Goal: Task Accomplishment & Management: Manage account settings

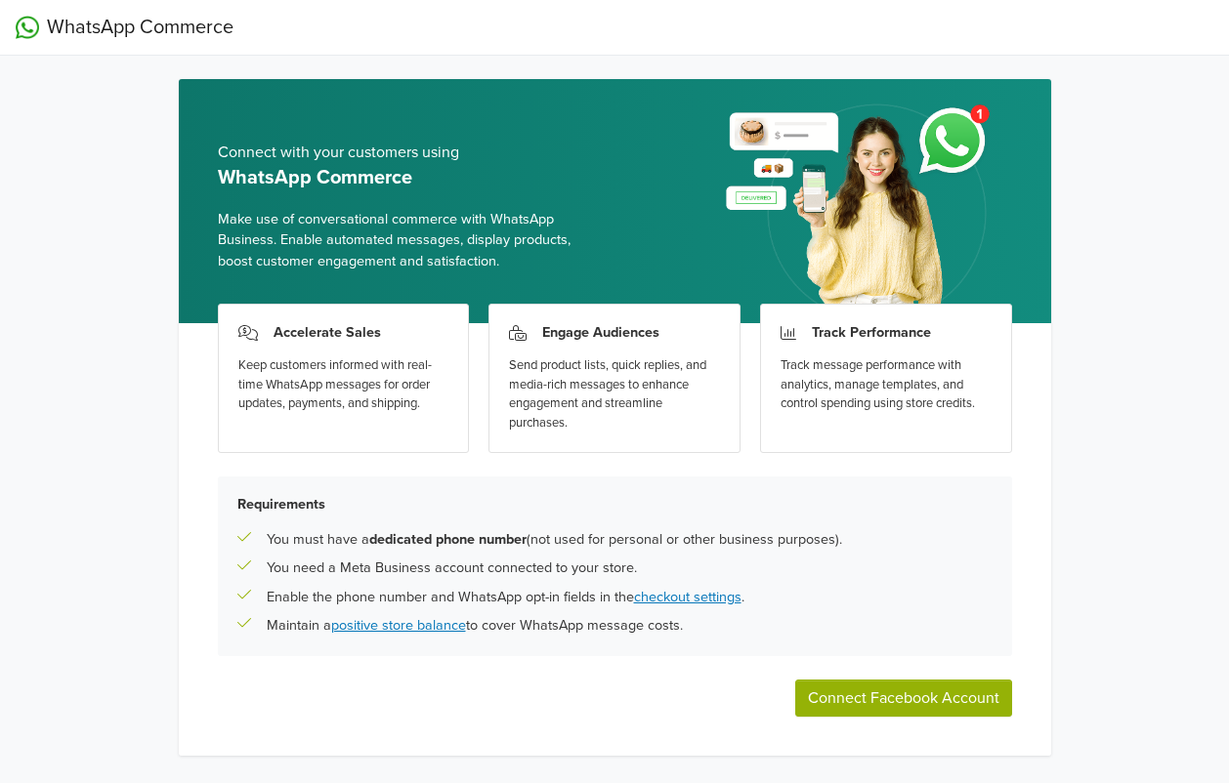
drag, startPoint x: 573, startPoint y: 282, endPoint x: 137, endPoint y: 377, distance: 446.8
click at [137, 380] on div "WhatsApp Commerce Connect with your customers using WhatsApp Commerce Make use …" at bounding box center [614, 415] width 1229 height 830
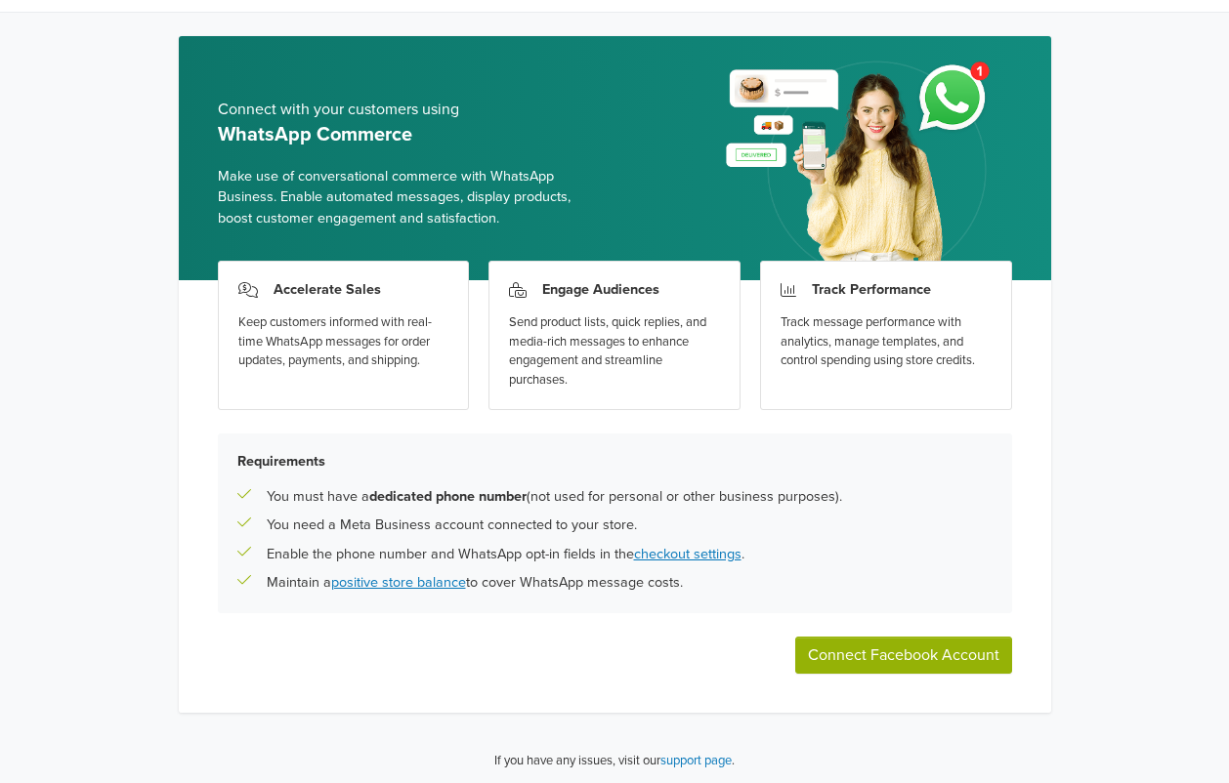
scroll to position [45, 0]
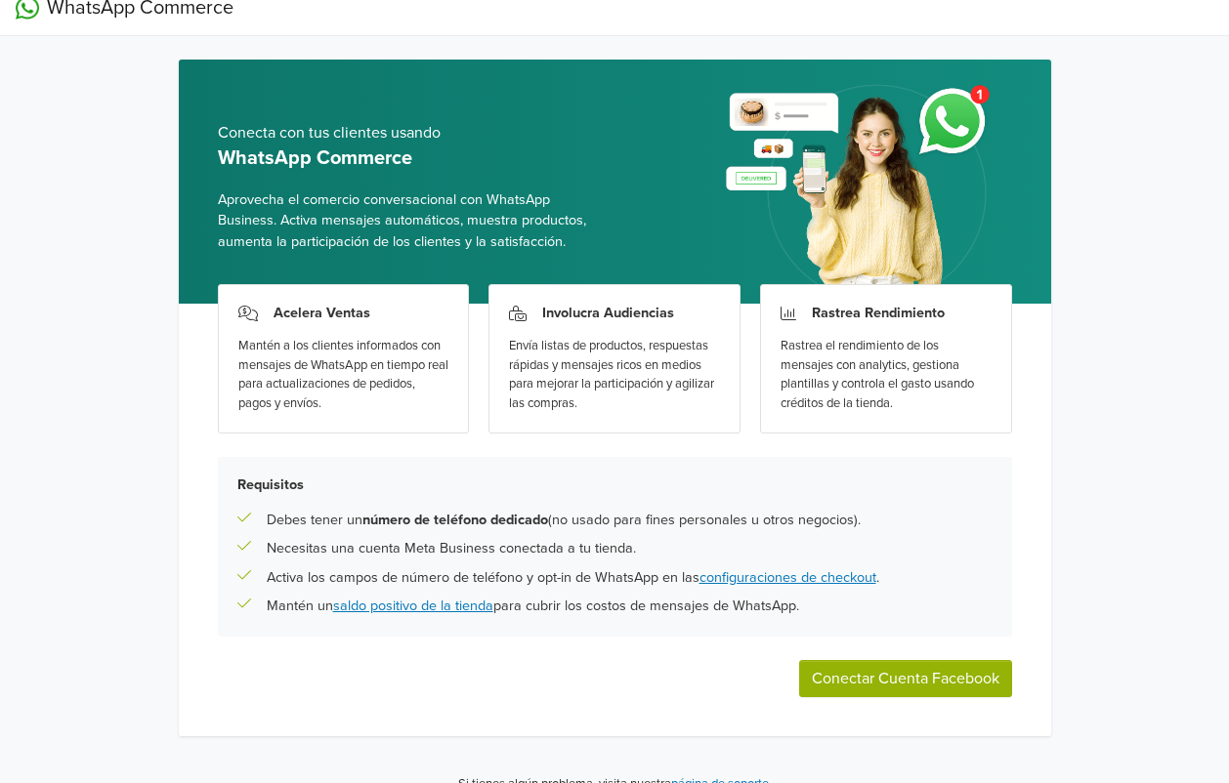
scroll to position [45, 0]
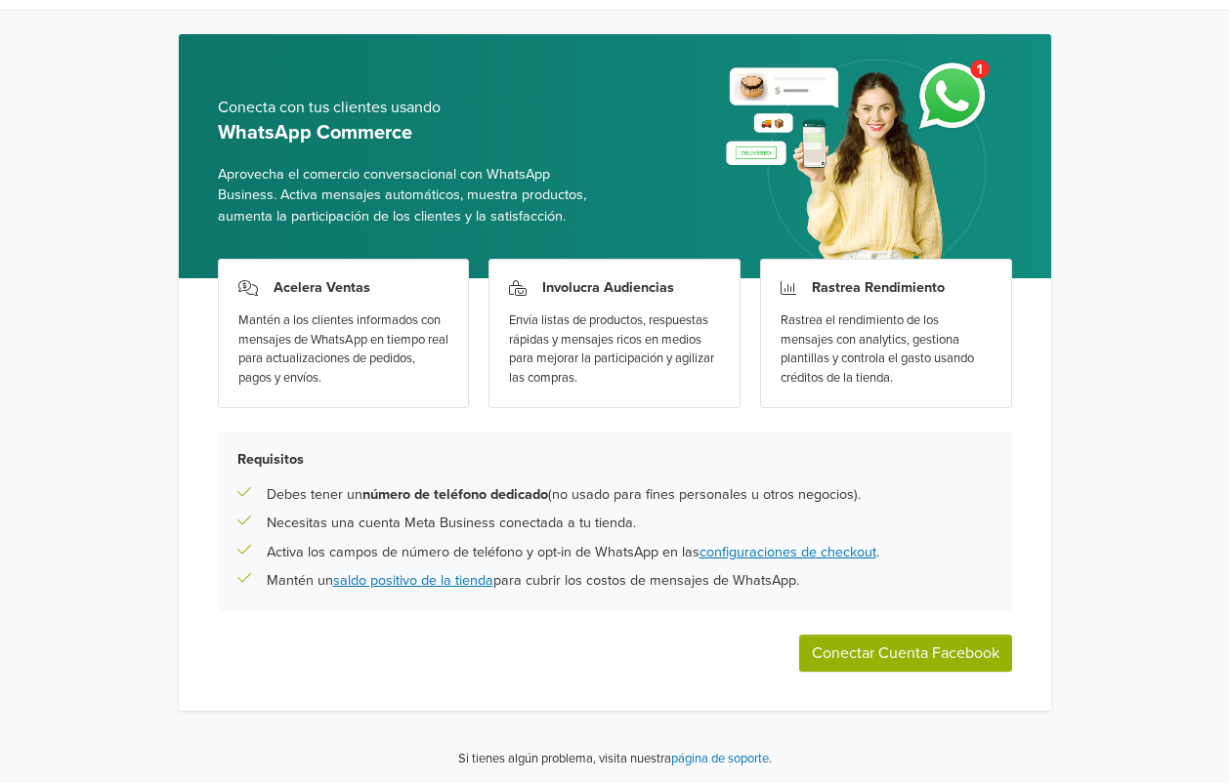
drag, startPoint x: 254, startPoint y: 453, endPoint x: 815, endPoint y: 596, distance: 578.6
click at [815, 596] on div "Requisitos Debes tener un número de teléfono dedicado (no usado para fines pers…" at bounding box center [615, 522] width 794 height 180
copy div "Requisitos Debes tener un número de teléfono dedicado (no usado para fines pers…"
click at [874, 655] on button "Conectar Cuenta Facebook" at bounding box center [905, 653] width 213 height 37
click at [906, 520] on div "Necesitas una cuenta Meta Business conectada a tu tienda." at bounding box center [614, 523] width 755 height 21
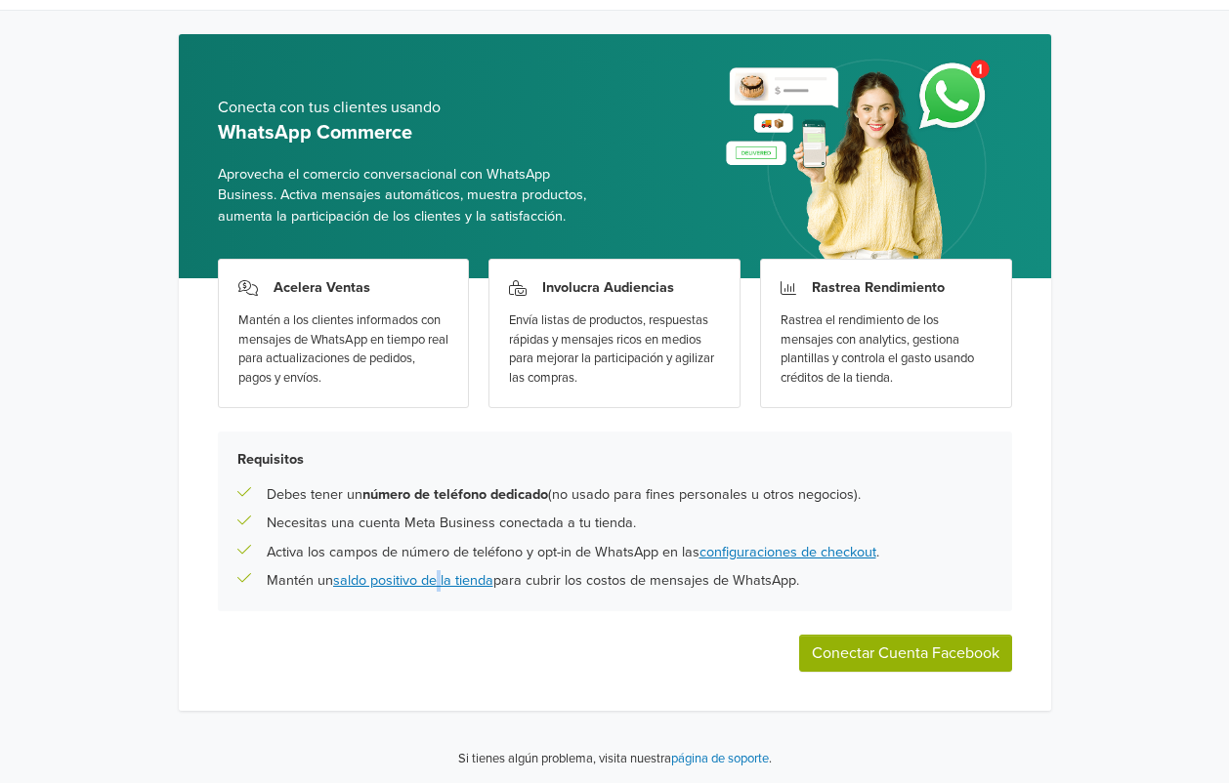
drag, startPoint x: 466, startPoint y: 626, endPoint x: 442, endPoint y: 639, distance: 27.5
click at [442, 639] on div "Acelera Ventas Mantén a los clientes informados con mensajes de WhatsApp en tie…" at bounding box center [615, 494] width 872 height 433
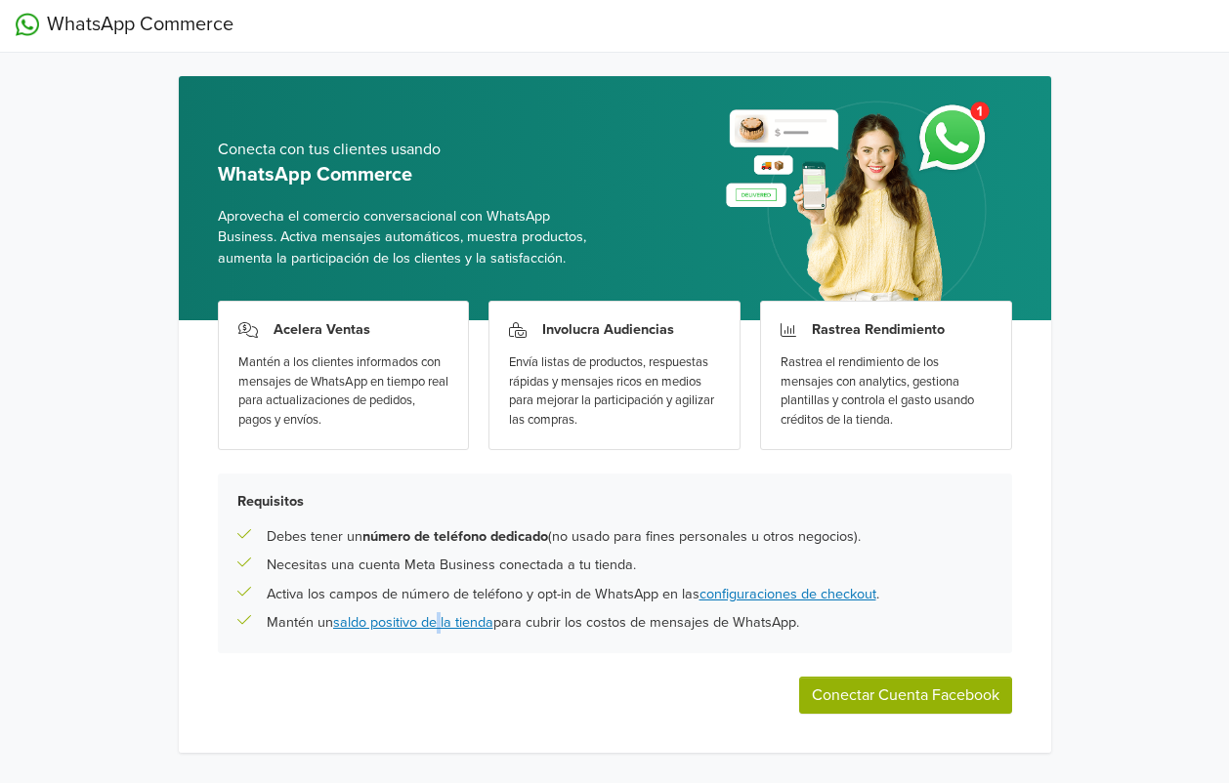
scroll to position [0, 0]
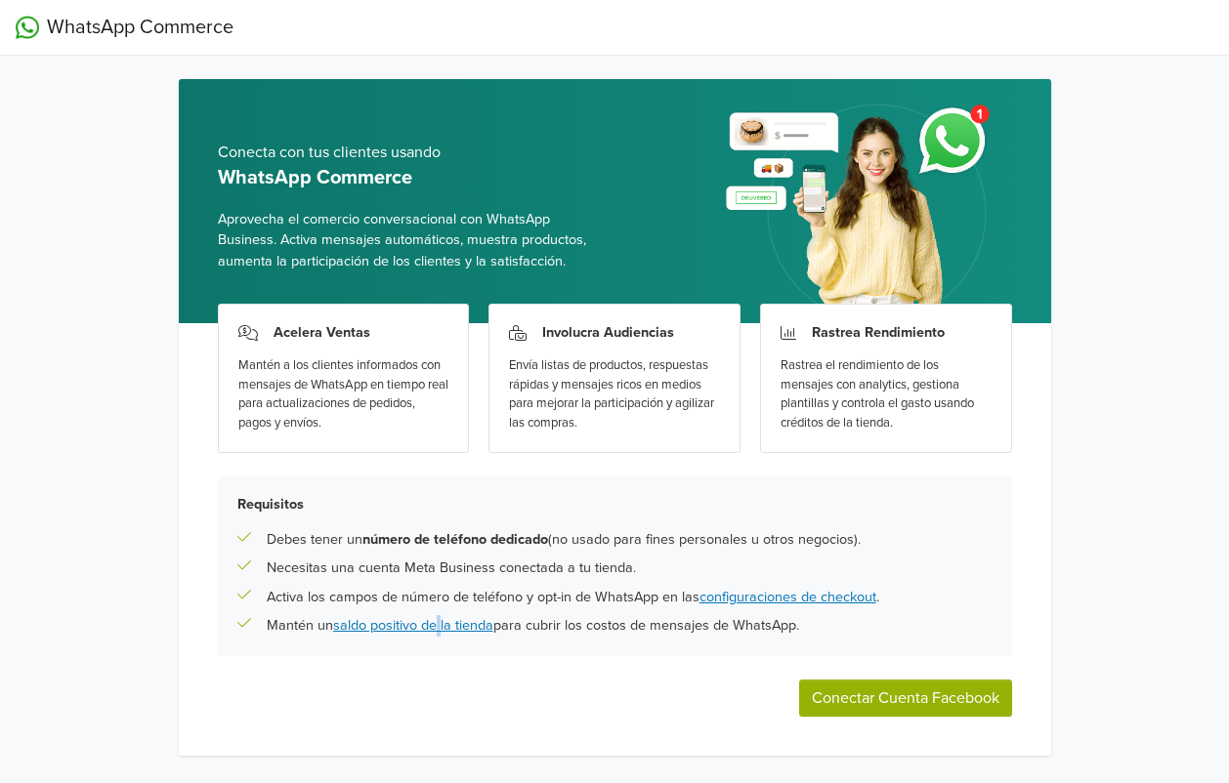
click at [911, 694] on button "Conectar Cuenta Facebook" at bounding box center [905, 698] width 213 height 37
drag, startPoint x: 922, startPoint y: 264, endPoint x: 1090, endPoint y: 186, distance: 185.3
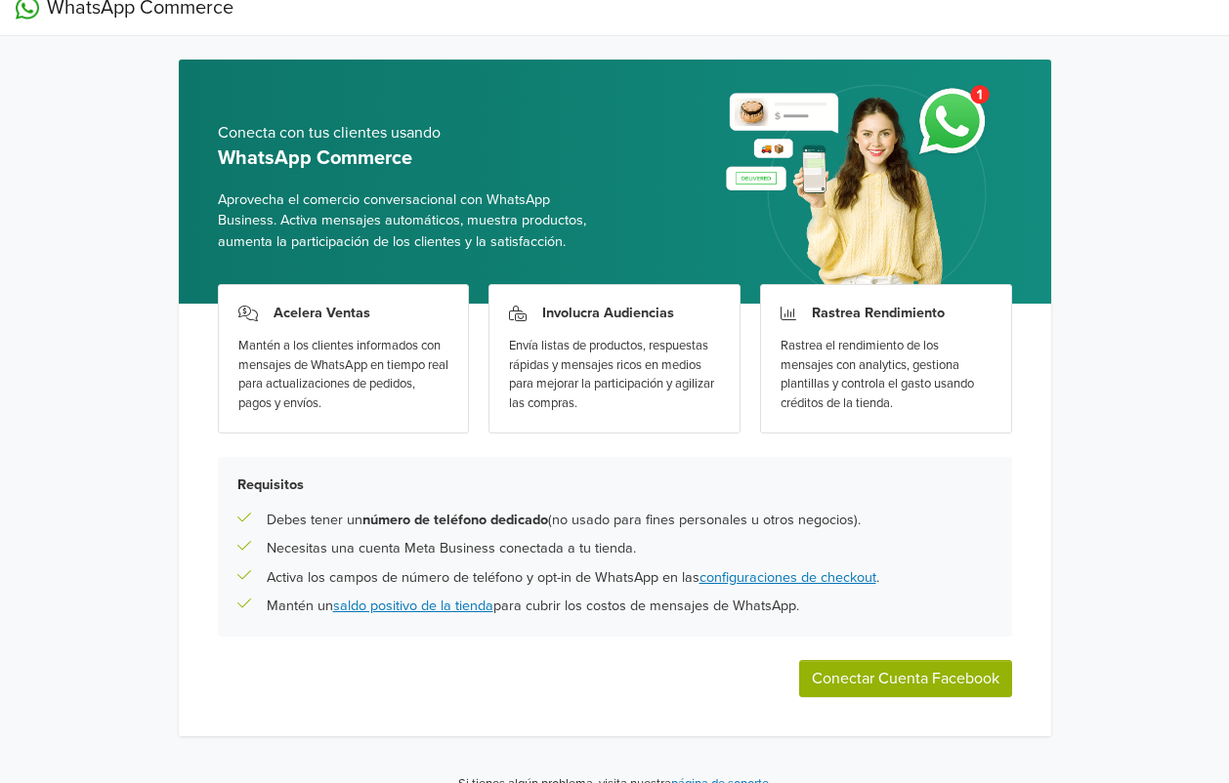
scroll to position [45, 0]
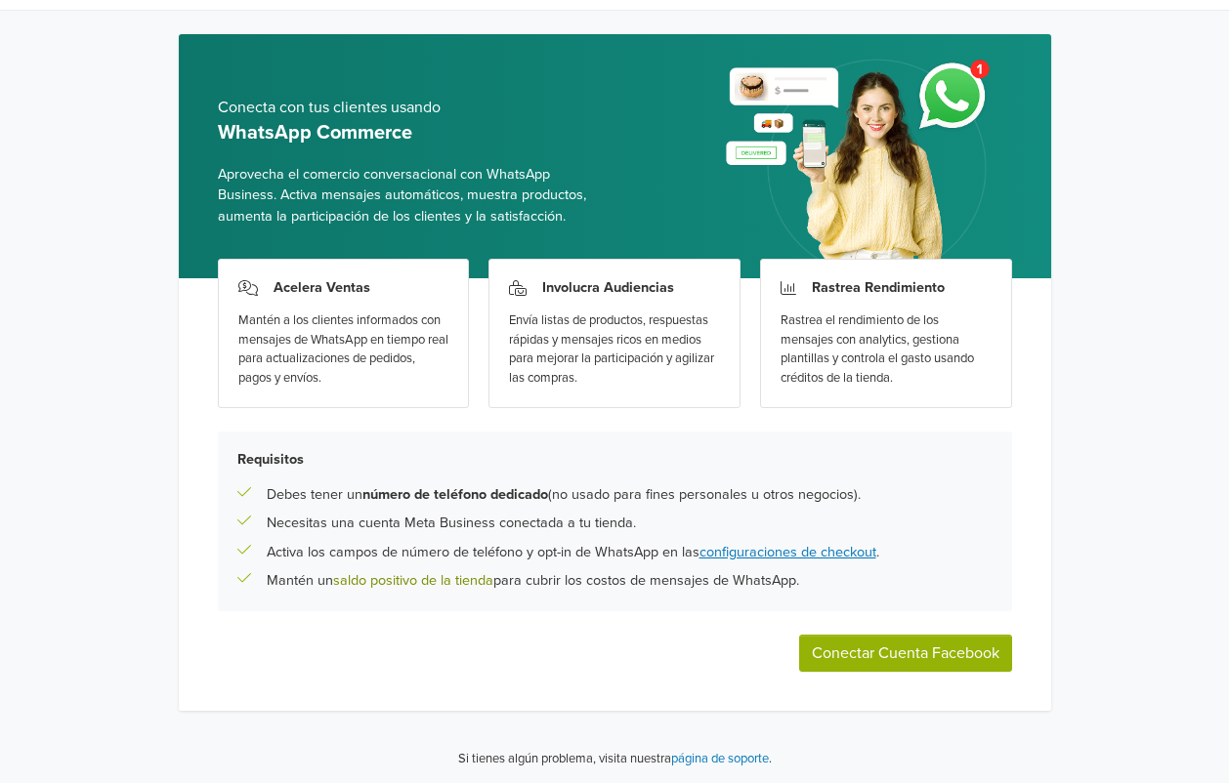
click at [417, 575] on link "saldo positivo de la tienda" at bounding box center [413, 580] width 160 height 17
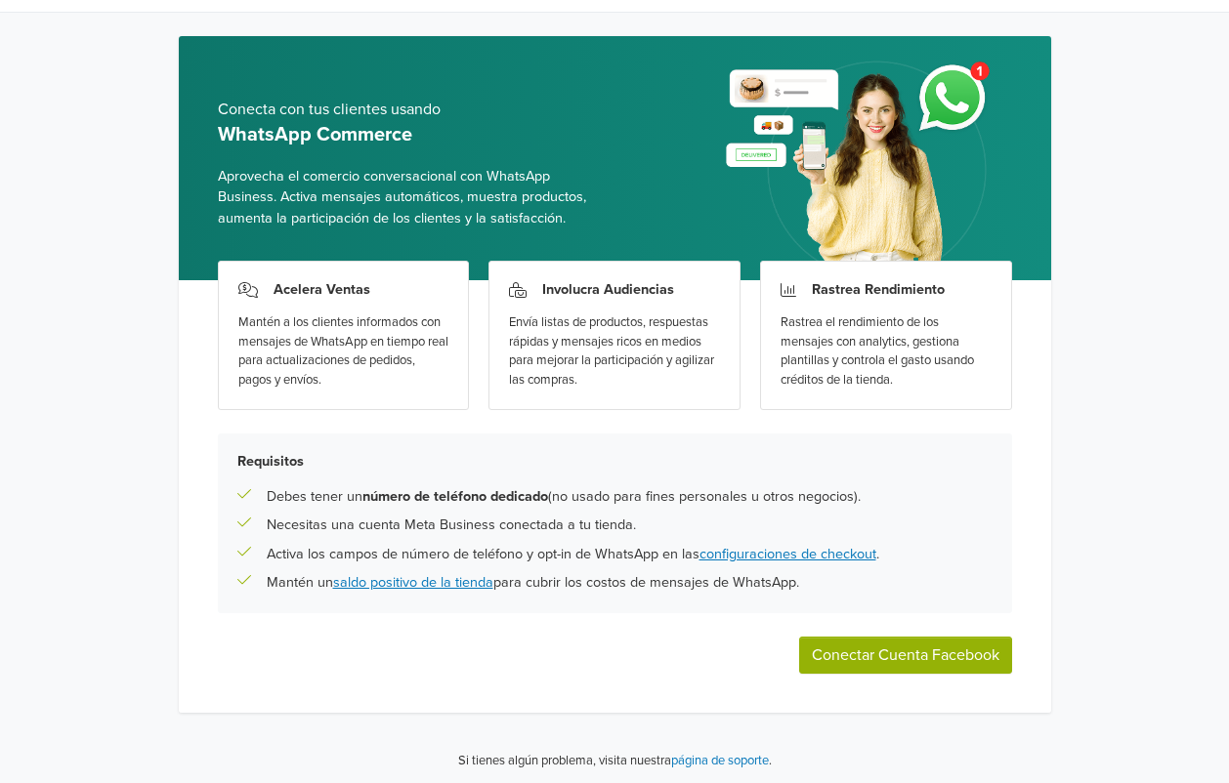
scroll to position [45, 0]
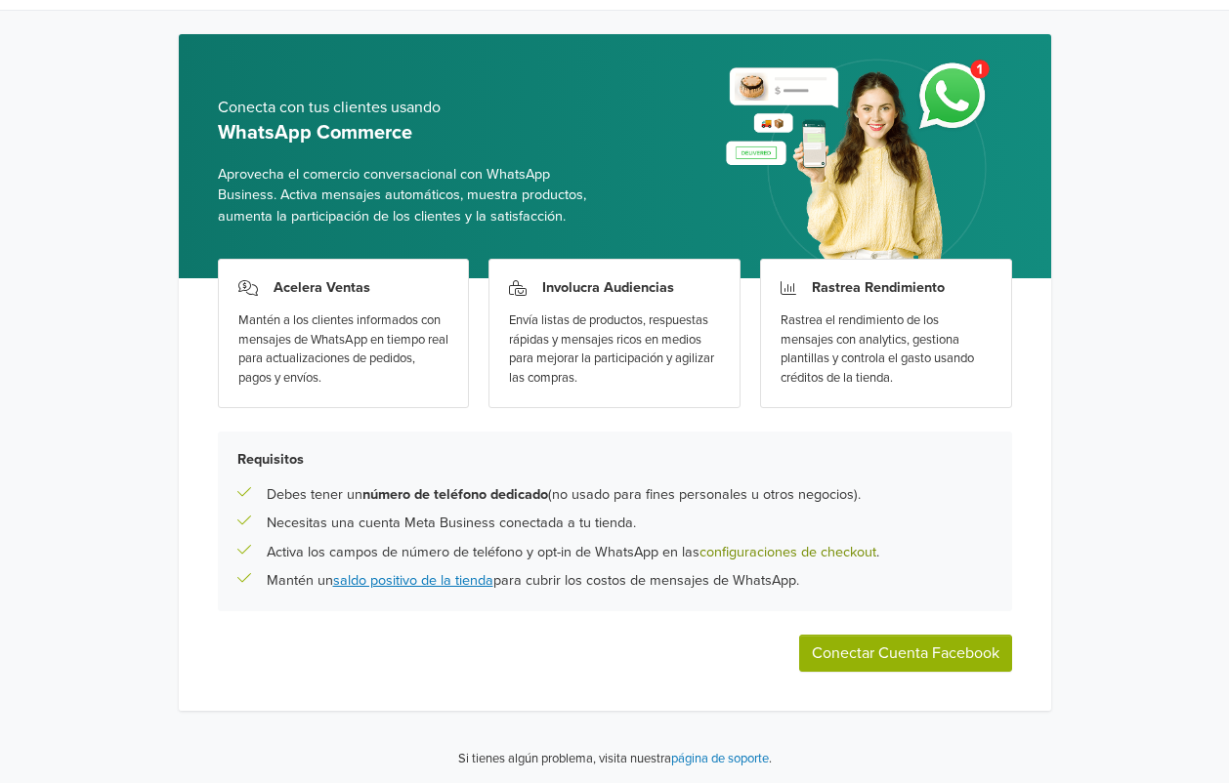
click at [805, 549] on link "configuraciones de checkout" at bounding box center [787, 552] width 177 height 17
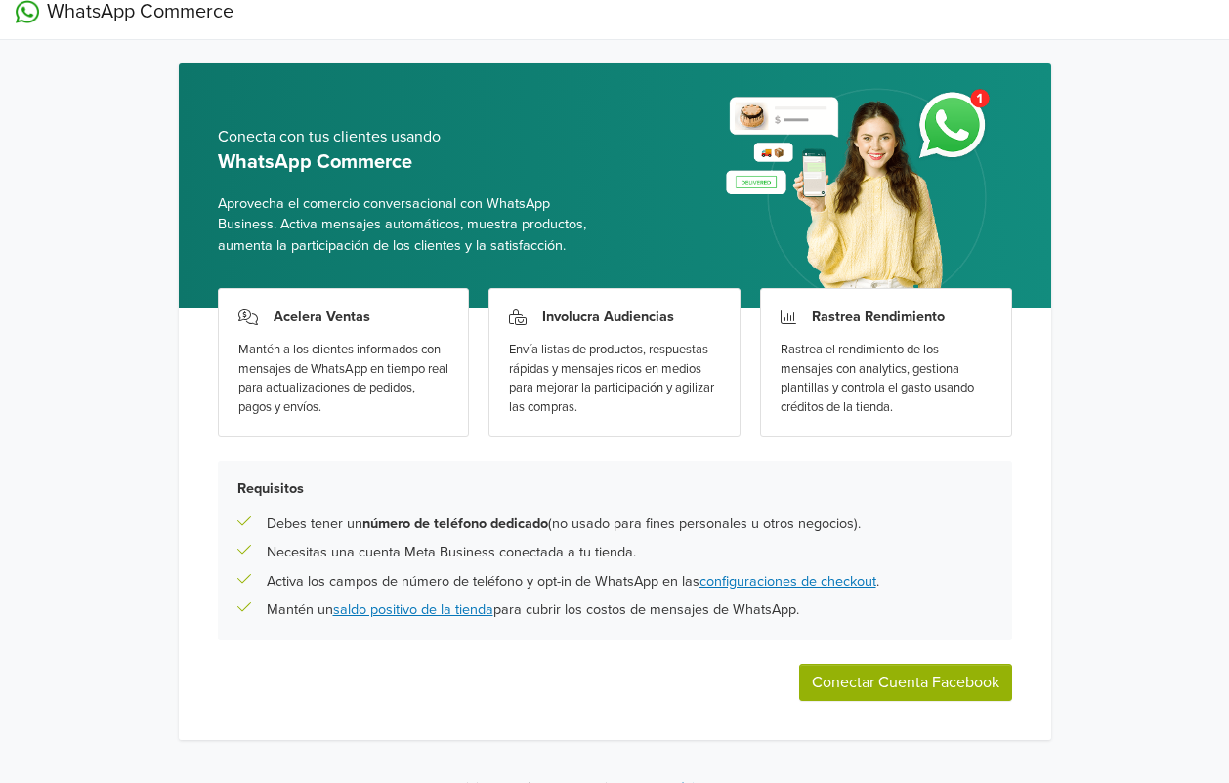
scroll to position [45, 0]
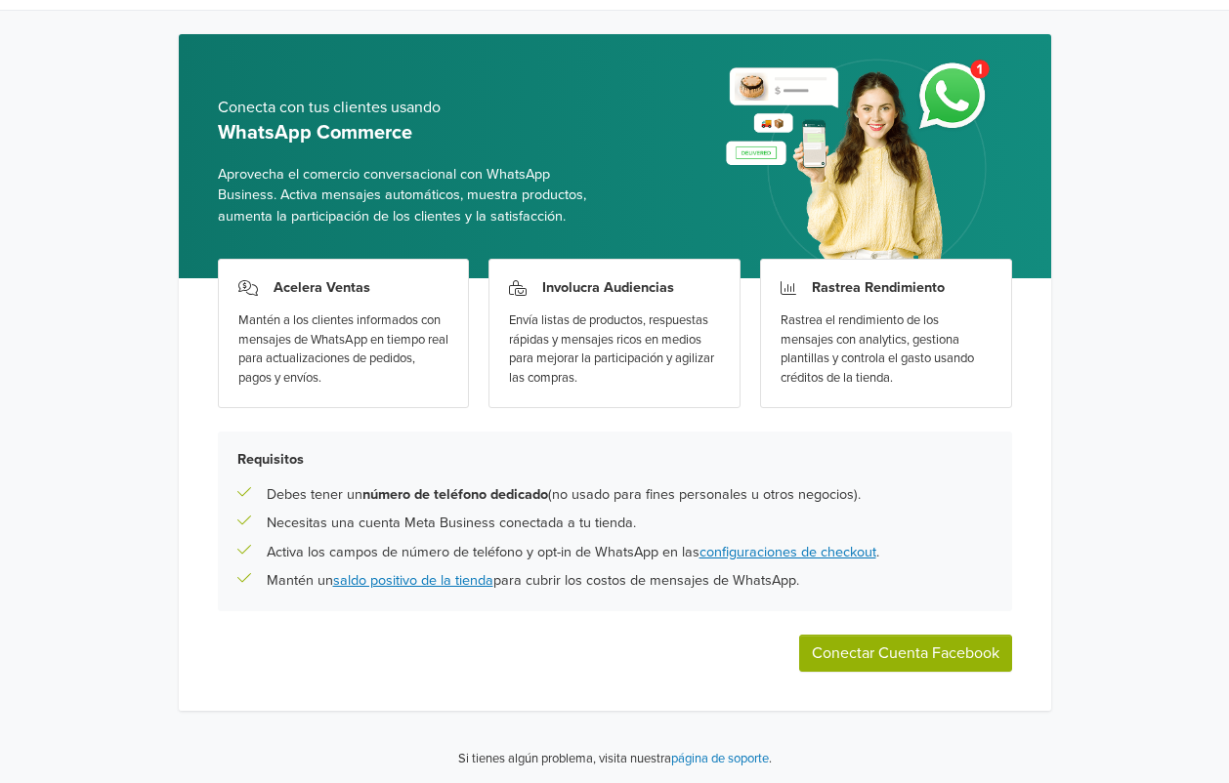
click at [852, 651] on button "Conectar Cuenta Facebook" at bounding box center [905, 653] width 213 height 37
click at [882, 655] on button "Conectar Cuenta Facebook" at bounding box center [905, 653] width 213 height 37
click at [866, 658] on button "Conectar Cuenta Facebook" at bounding box center [905, 653] width 213 height 37
click at [930, 651] on button "Conectar Cuenta Facebook" at bounding box center [905, 653] width 213 height 37
click at [905, 653] on button "Conectar Cuenta Facebook" at bounding box center [905, 653] width 213 height 37
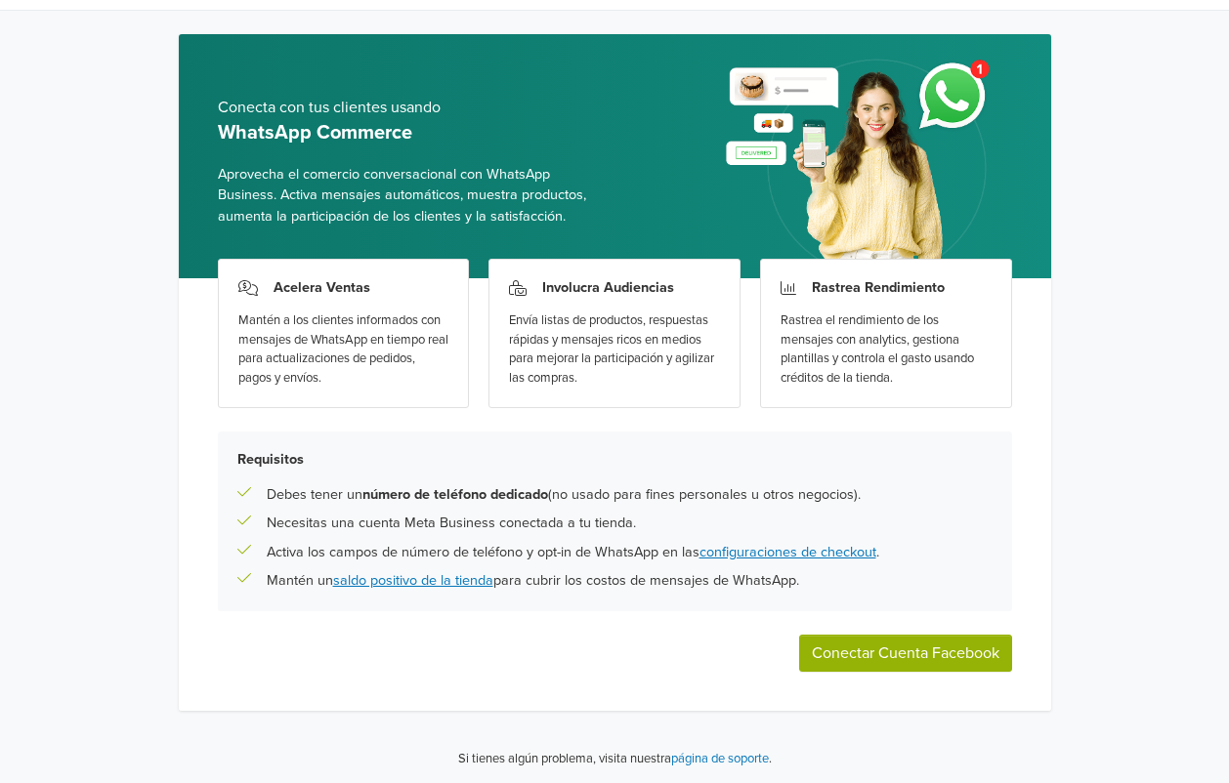
click at [950, 657] on button "Conectar Cuenta Facebook" at bounding box center [905, 653] width 213 height 37
click at [909, 655] on button "Conectar Cuenta Facebook" at bounding box center [905, 653] width 213 height 37
click at [883, 652] on button "Conectar Cuenta Facebook" at bounding box center [905, 653] width 213 height 37
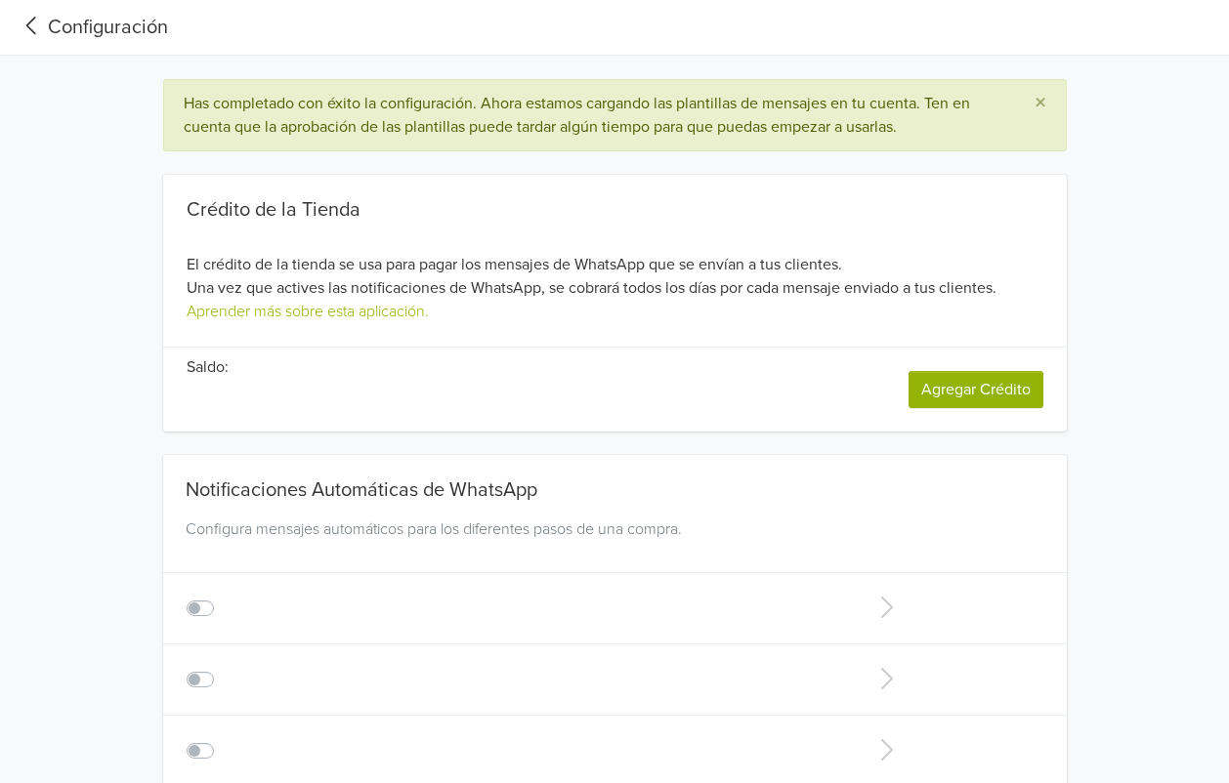
type input "+1"
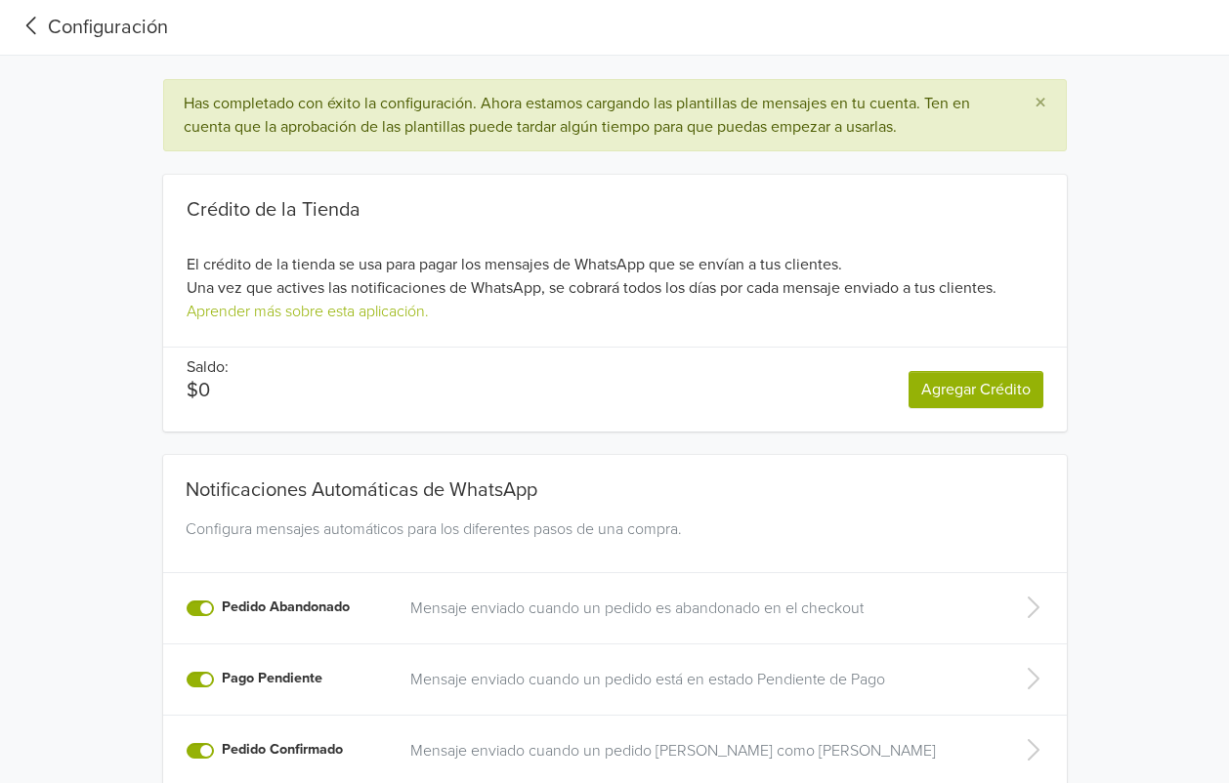
click at [1125, 515] on div "Notificaciones Automáticas de WhatsApp Configura mensajes automáticos para los …" at bounding box center [614, 716] width 1084 height 569
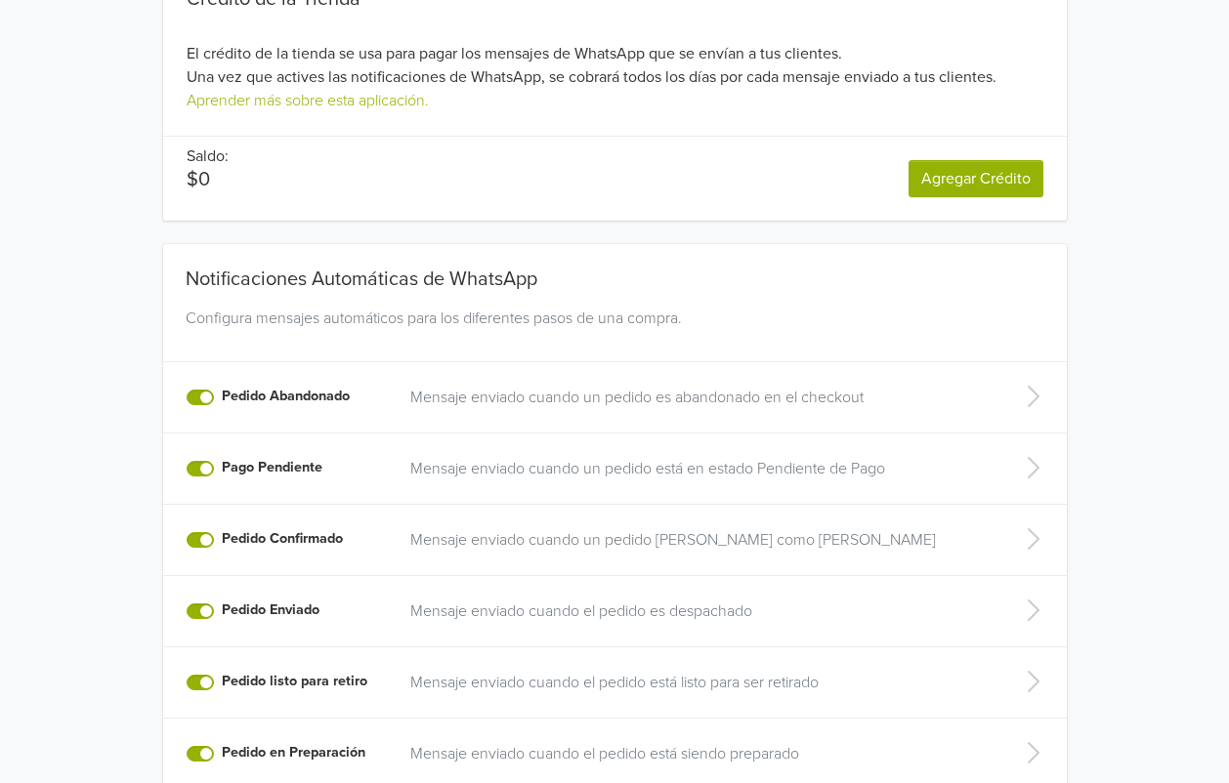
scroll to position [206, 0]
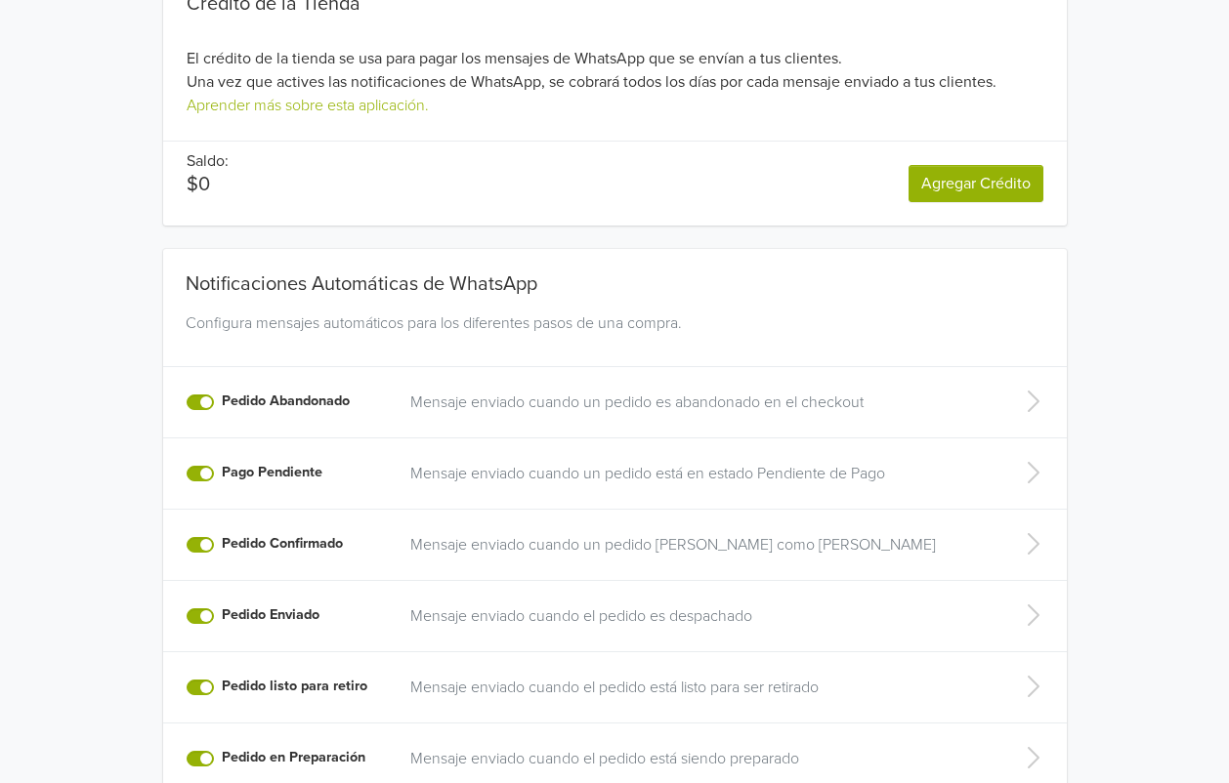
drag, startPoint x: 487, startPoint y: 200, endPoint x: 1113, endPoint y: 301, distance: 633.3
click at [1113, 301] on div "Notificaciones Automáticas de WhatsApp Configura mensajes automáticos para los …" at bounding box center [614, 510] width 1084 height 569
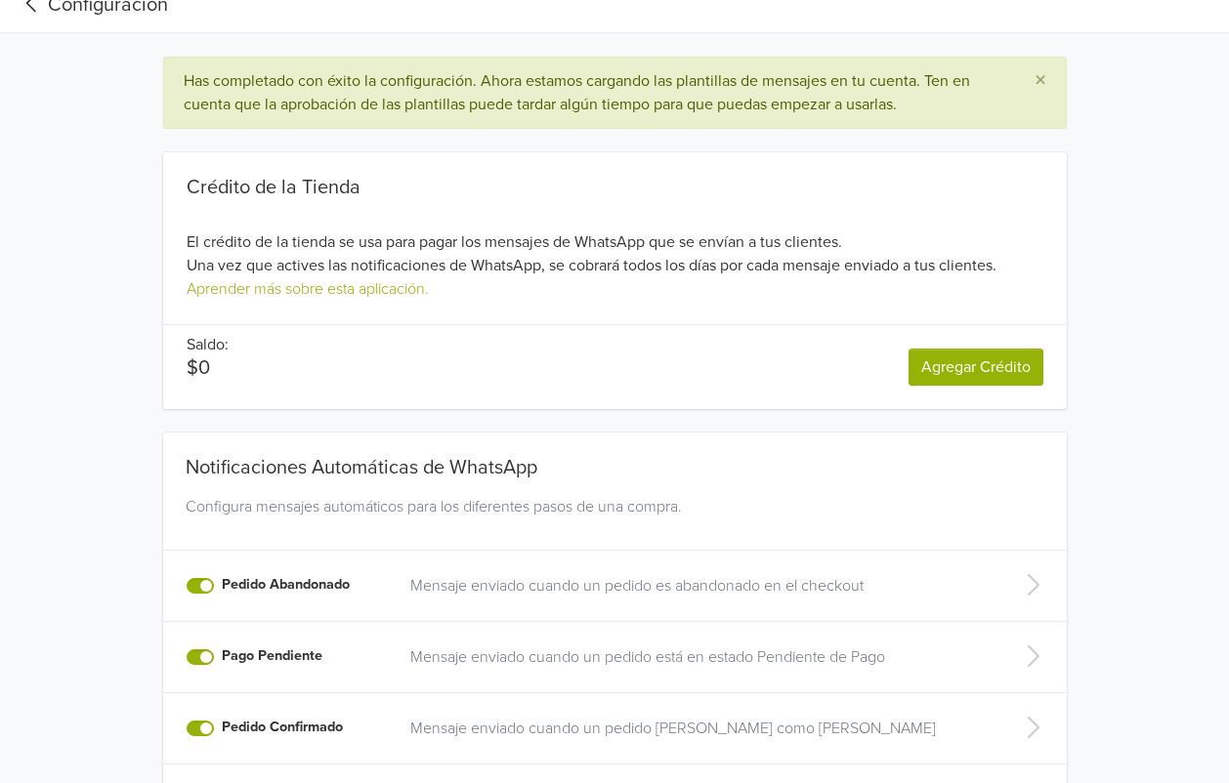
scroll to position [11, 0]
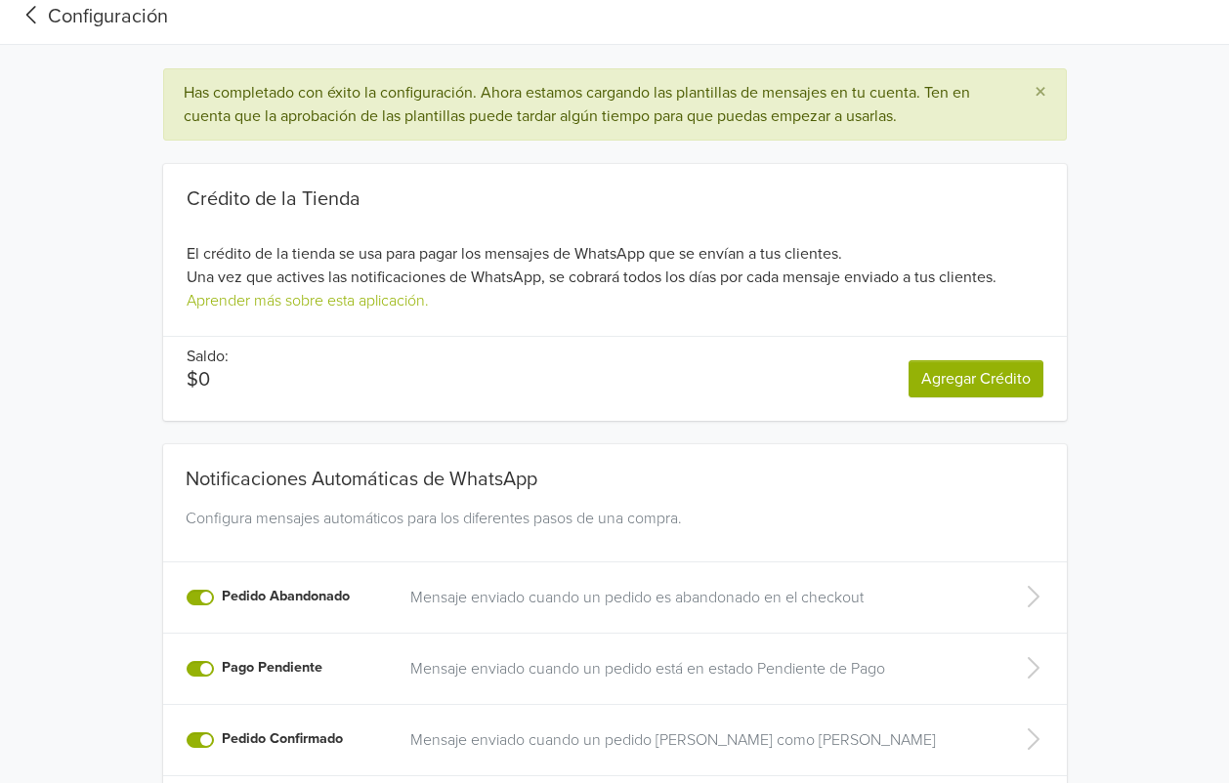
click at [985, 391] on link "Agregar Crédito" at bounding box center [976, 378] width 135 height 37
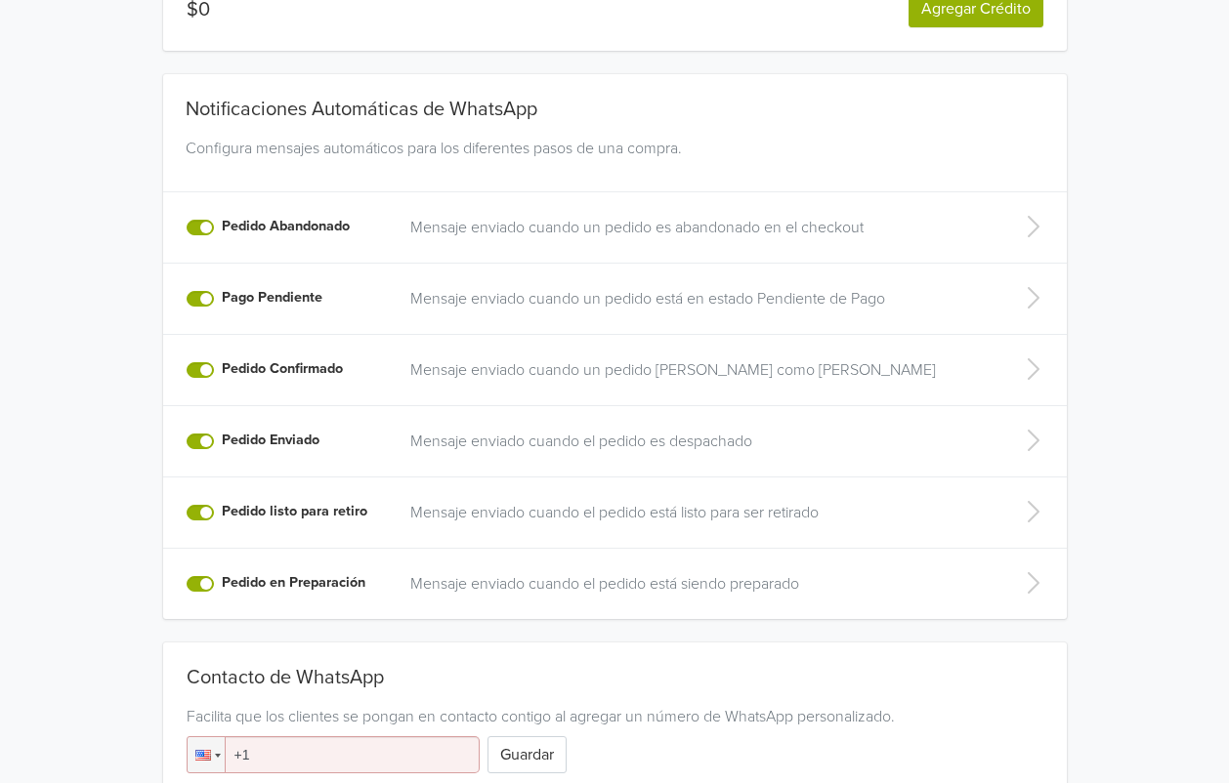
scroll to position [499, 0]
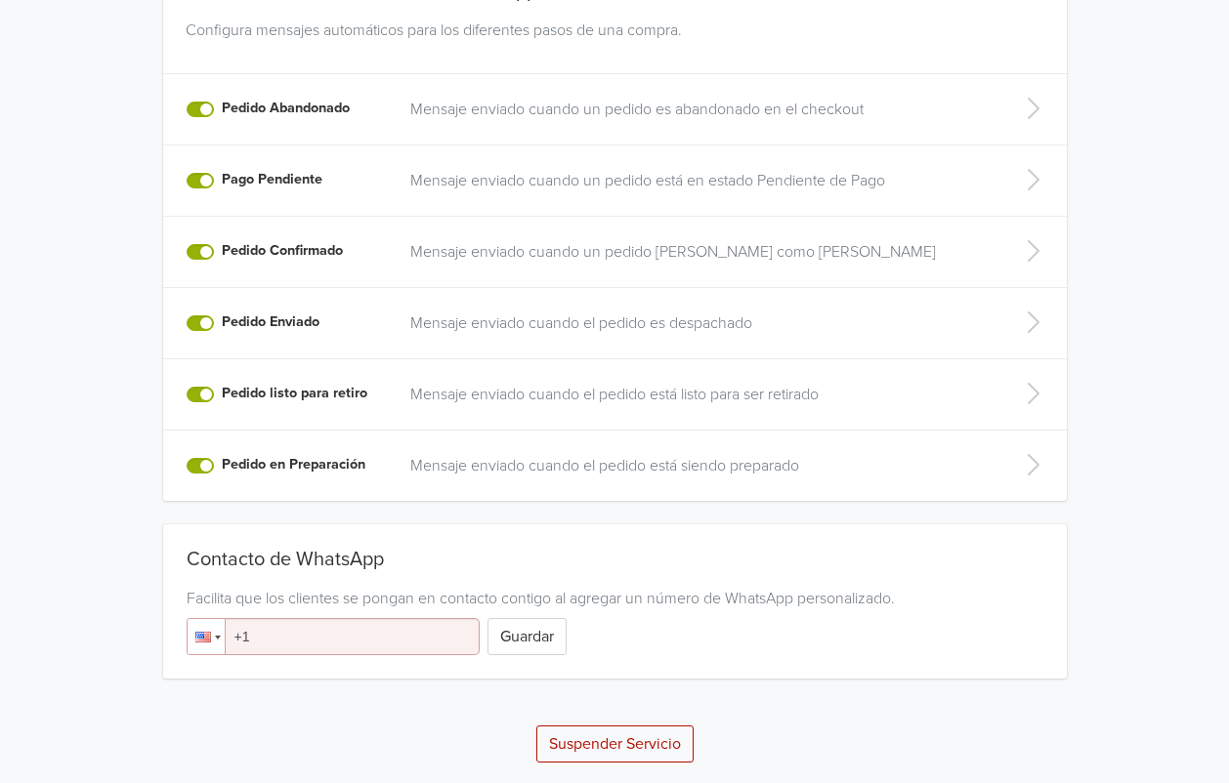
click at [204, 640] on div at bounding box center [203, 637] width 16 height 11
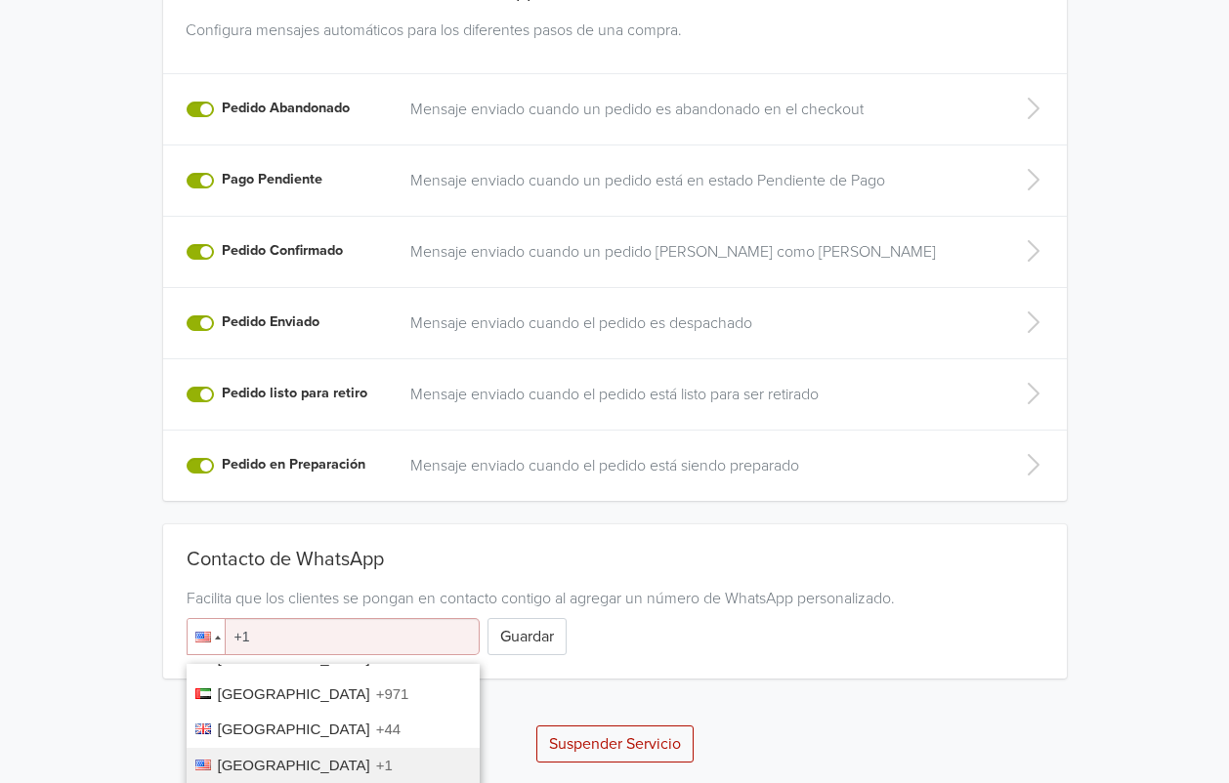
click at [260, 559] on div "Contacto de WhatsApp Facilita que los clientes se pongan en contacto contigo al…" at bounding box center [615, 601] width 904 height 107
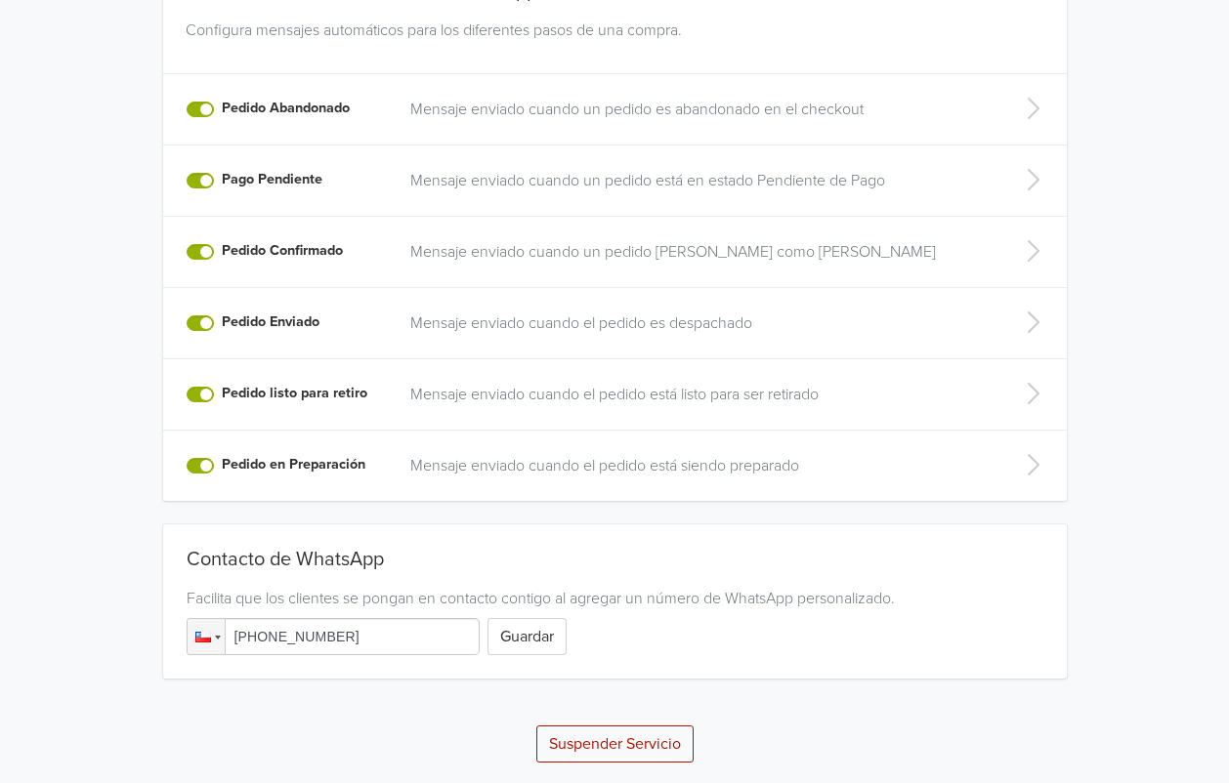
type input "+56 933 235 142"
click at [298, 703] on div "Suspender Servicio" at bounding box center [614, 732] width 1084 height 61
click at [677, 745] on button "Suspender Servicio" at bounding box center [614, 744] width 157 height 37
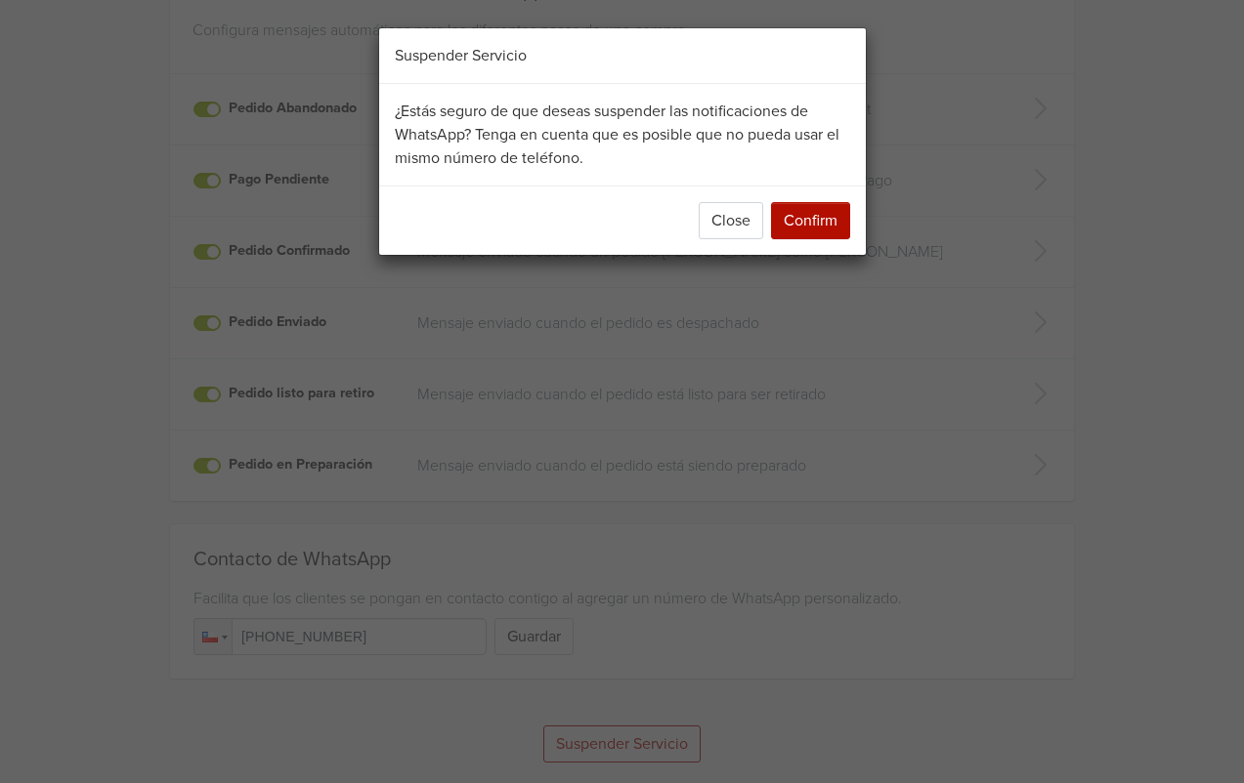
click at [825, 217] on button "Confirm" at bounding box center [810, 220] width 79 height 37
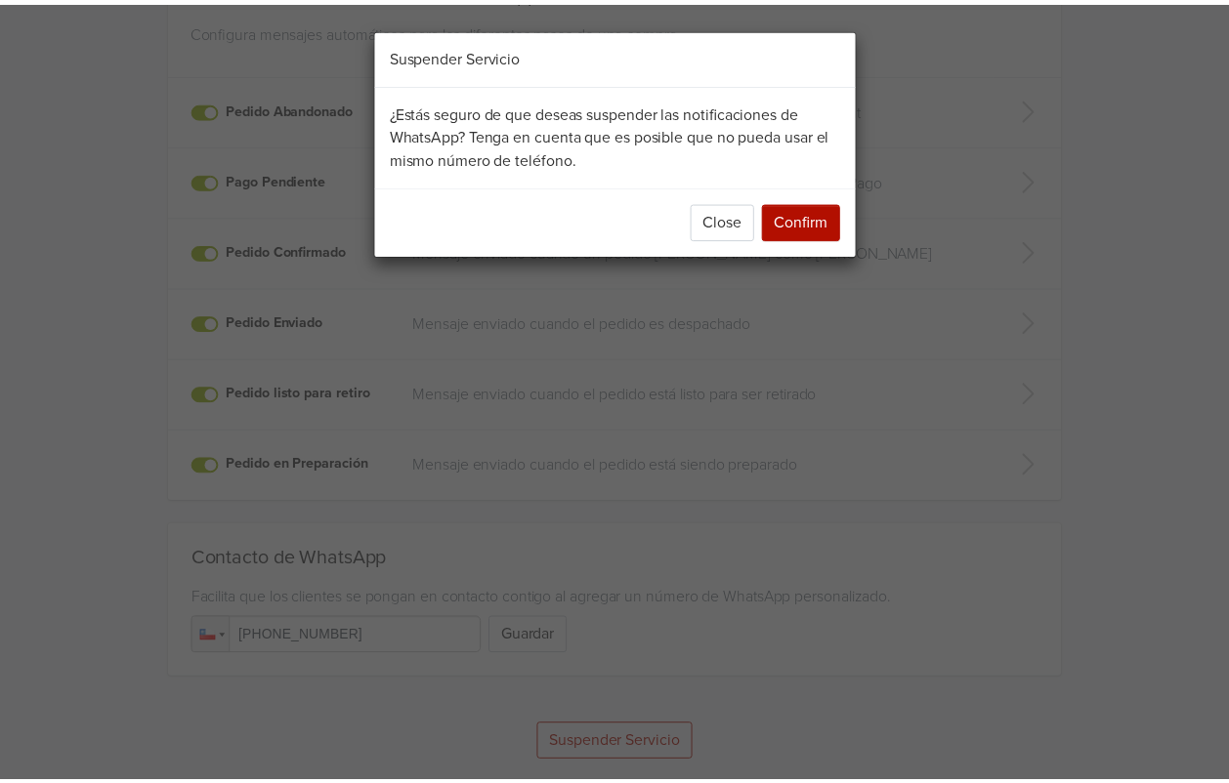
scroll to position [0, 0]
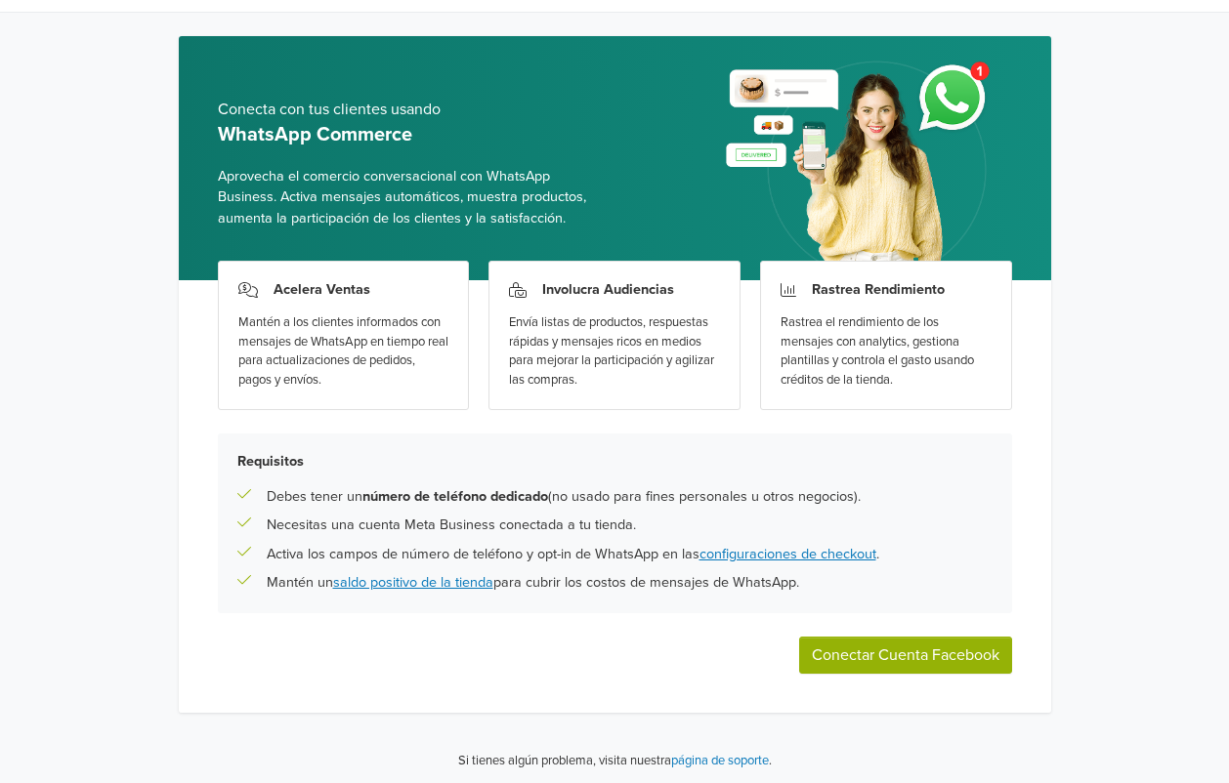
scroll to position [45, 0]
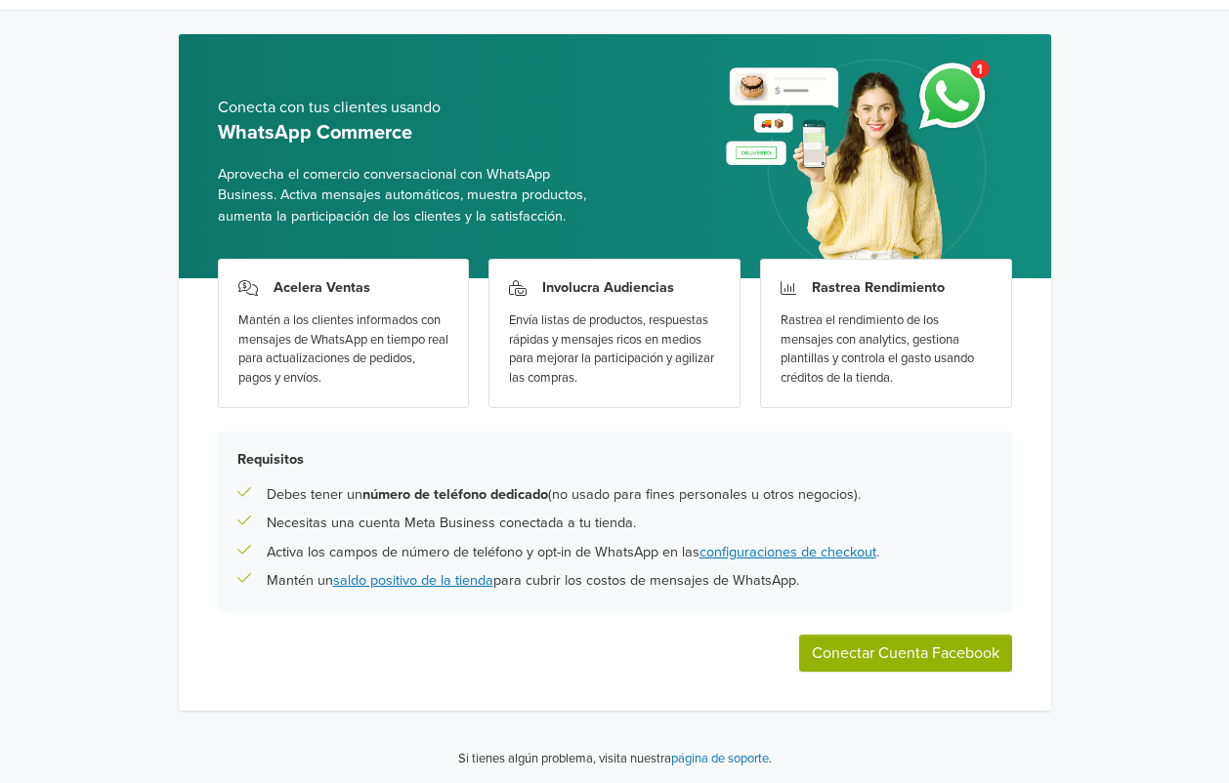
click at [897, 660] on button "Conectar Cuenta Facebook" at bounding box center [905, 653] width 213 height 37
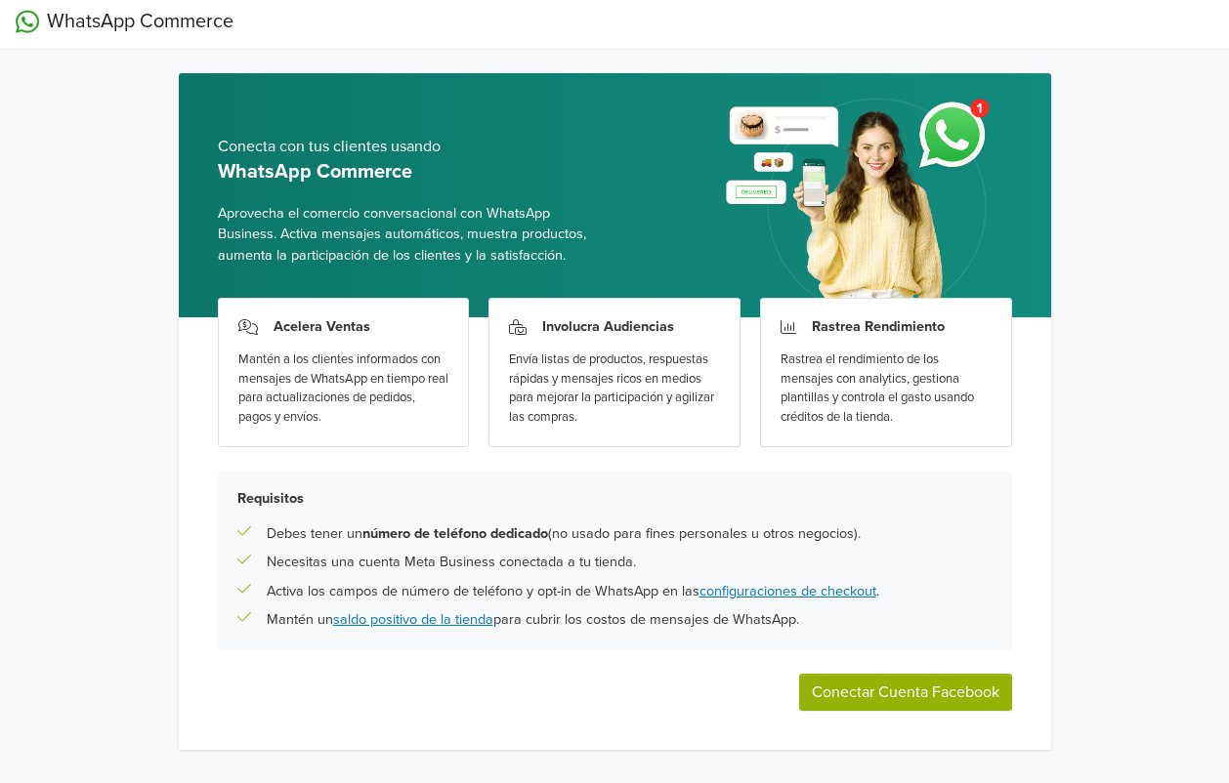
scroll to position [0, 0]
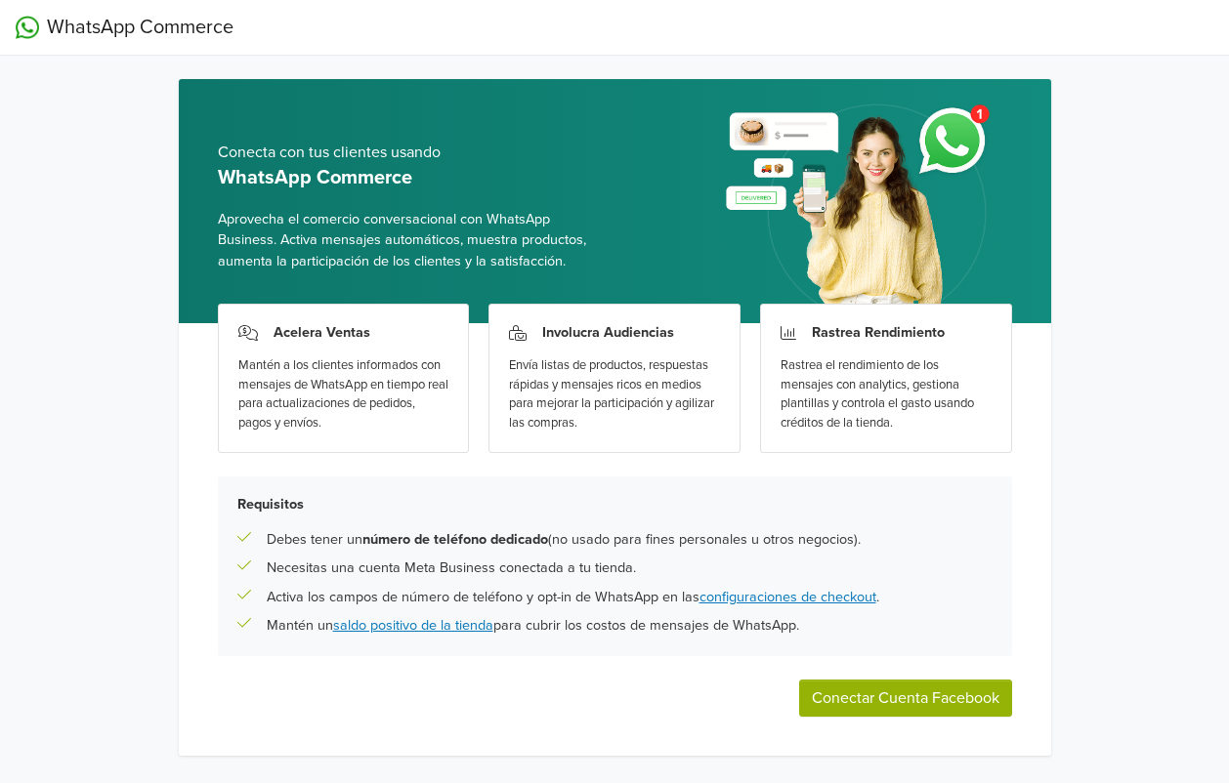
drag, startPoint x: 665, startPoint y: 686, endPoint x: 642, endPoint y: 662, distance: 33.2
click at [625, 662] on div "Acelera Ventas Mantén a los clientes informados con mensajes de WhatsApp en tie…" at bounding box center [615, 539] width 872 height 433
click at [890, 700] on button "Conectar Cuenta Facebook" at bounding box center [905, 698] width 213 height 37
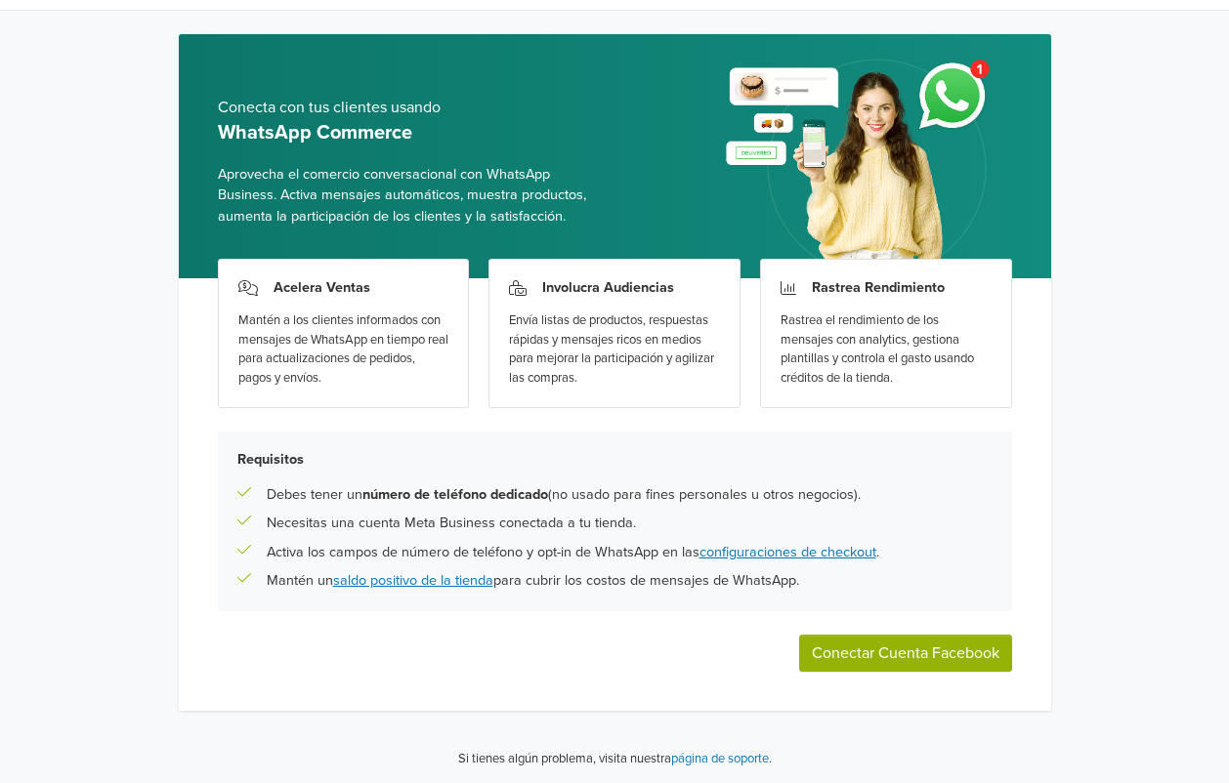
click at [29, 498] on div "WhatsApp Commerce Conecta con tus clientes usando WhatsApp Commerce Aprovecha e…" at bounding box center [614, 370] width 1229 height 830
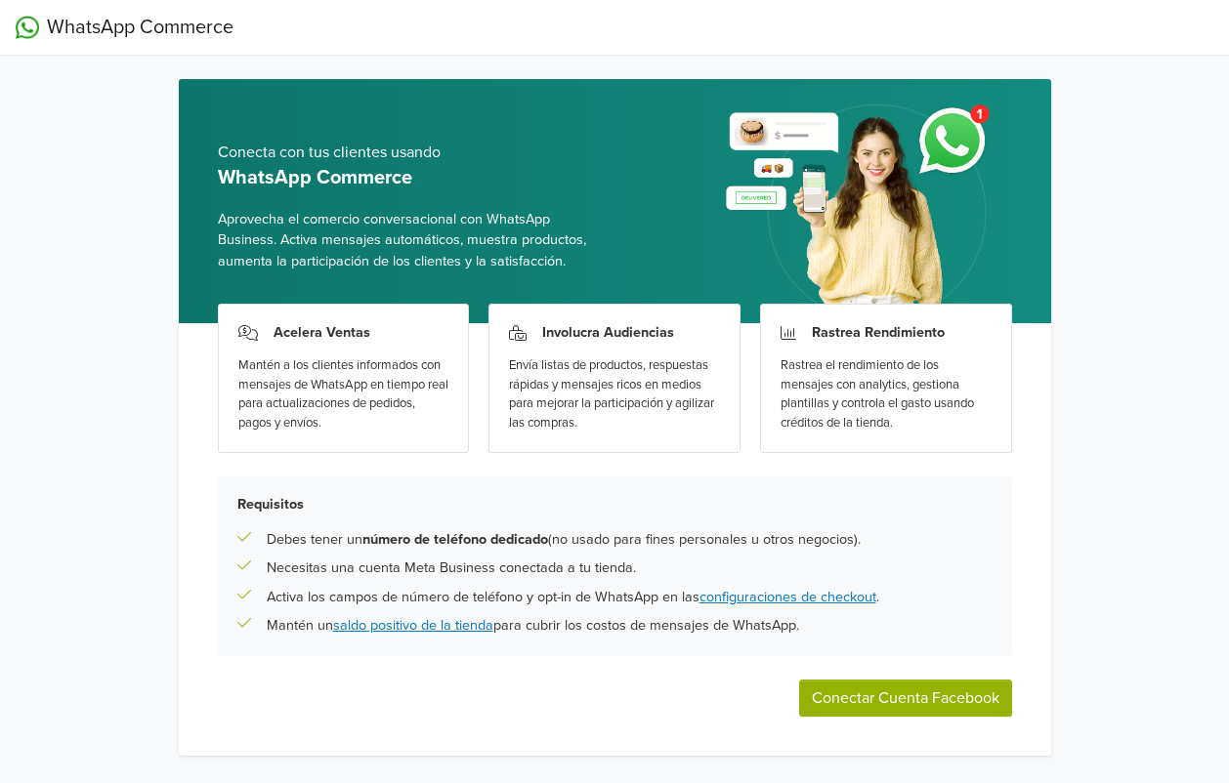
scroll to position [45, 0]
